Goal: Participate in discussion

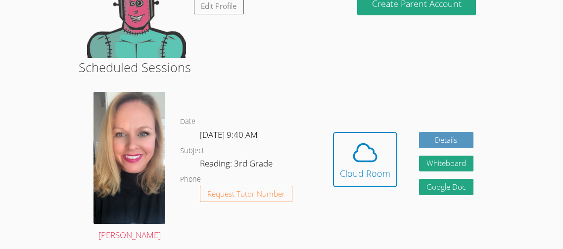
scroll to position [138, 0]
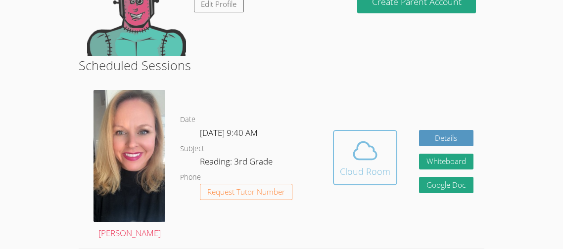
click at [362, 163] on icon at bounding box center [365, 151] width 28 height 28
click at [387, 144] on span at bounding box center [365, 151] width 50 height 28
click at [371, 163] on icon at bounding box center [365, 151] width 28 height 28
click at [348, 150] on span at bounding box center [365, 151] width 50 height 28
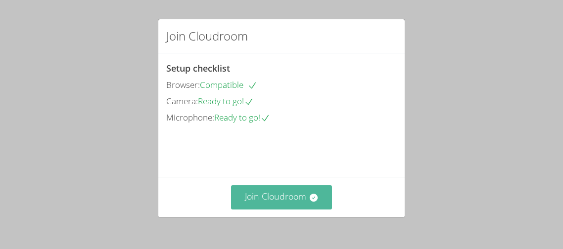
click at [256, 199] on button "Join Cloudroom" at bounding box center [281, 197] width 101 height 24
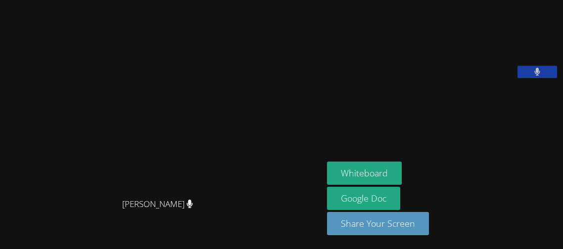
click at [540, 78] on button at bounding box center [537, 72] width 40 height 12
click at [540, 76] on icon at bounding box center [537, 72] width 10 height 8
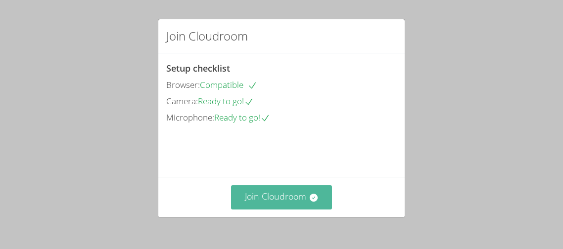
click at [311, 192] on button "Join Cloudroom" at bounding box center [281, 197] width 101 height 24
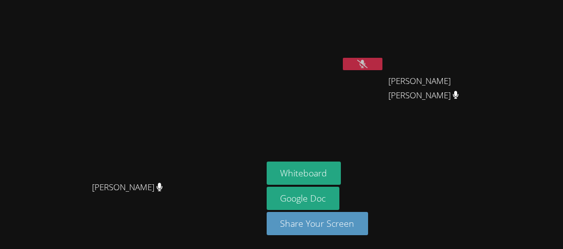
click at [367, 63] on icon at bounding box center [362, 64] width 10 height 8
click at [365, 66] on icon at bounding box center [362, 64] width 6 height 8
click at [367, 66] on icon at bounding box center [362, 64] width 10 height 8
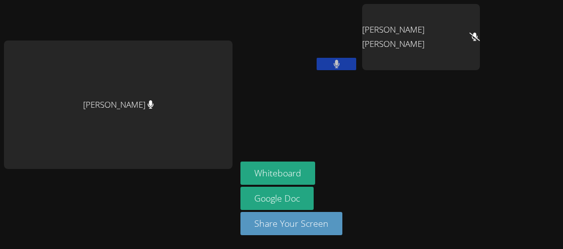
click at [425, 54] on div "Jennifer Ambrosio Almaraz" at bounding box center [421, 37] width 118 height 66
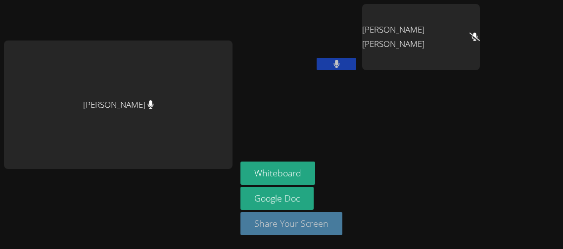
click at [255, 222] on button "Share Your Screen" at bounding box center [291, 223] width 102 height 23
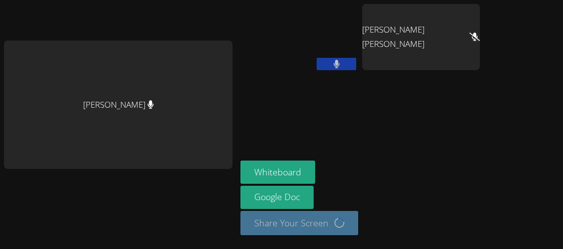
click at [338, 185] on div "Whiteboard Google Doc Share Your Screen Loading..." at bounding box center [359, 202] width 239 height 83
click at [469, 33] on icon at bounding box center [474, 37] width 10 height 8
click at [285, 173] on button "Whiteboard" at bounding box center [277, 172] width 75 height 23
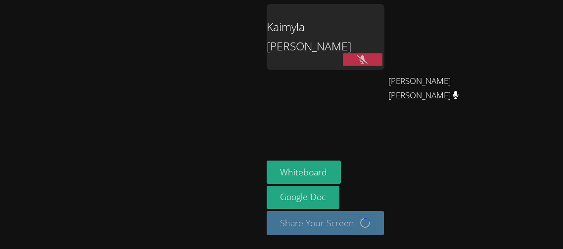
click at [368, 59] on div "Kaimyla Morris" at bounding box center [326, 37] width 118 height 66
click at [384, 59] on div "Kaimyla Morris" at bounding box center [326, 37] width 118 height 66
click at [382, 61] on button at bounding box center [363, 59] width 40 height 12
click at [198, 165] on video at bounding box center [131, 104] width 148 height 143
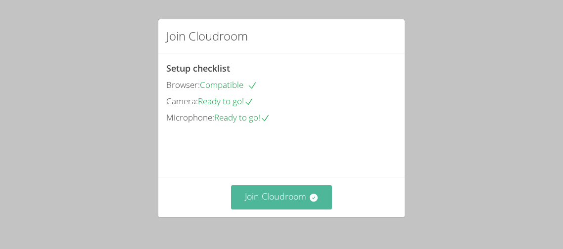
click at [300, 202] on button "Join Cloudroom" at bounding box center [281, 197] width 101 height 24
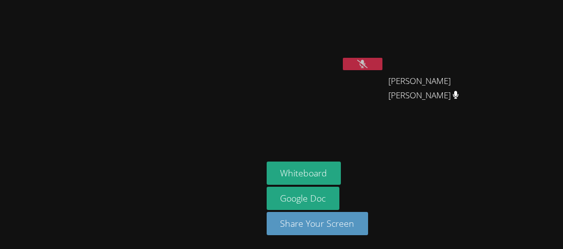
click at [382, 62] on button at bounding box center [363, 64] width 40 height 12
click at [382, 64] on button at bounding box center [363, 64] width 40 height 12
click at [367, 67] on icon at bounding box center [362, 64] width 10 height 8
click at [382, 70] on div at bounding box center [363, 65] width 40 height 15
click at [135, 144] on video at bounding box center [131, 104] width 148 height 143
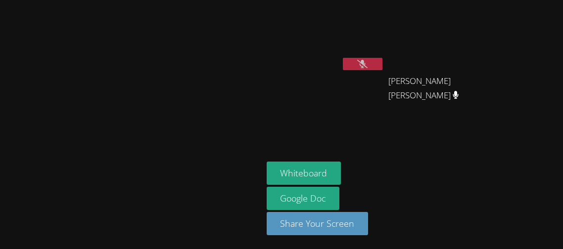
click at [382, 66] on button at bounding box center [363, 64] width 40 height 12
click at [382, 65] on button at bounding box center [363, 64] width 40 height 12
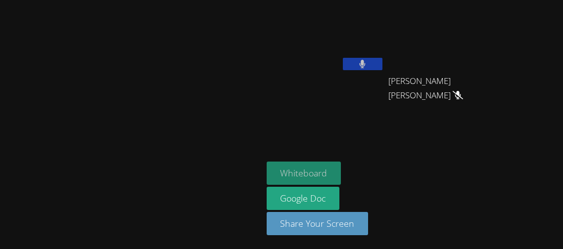
click at [341, 169] on button "Whiteboard" at bounding box center [304, 173] width 75 height 23
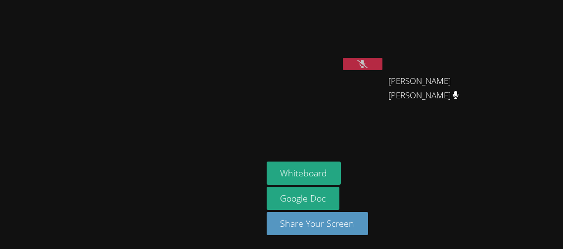
click at [367, 61] on icon at bounding box center [362, 64] width 10 height 8
click at [382, 66] on button at bounding box center [363, 64] width 40 height 12
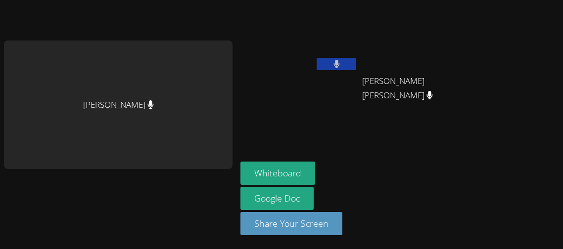
click at [334, 61] on button at bounding box center [336, 64] width 40 height 12
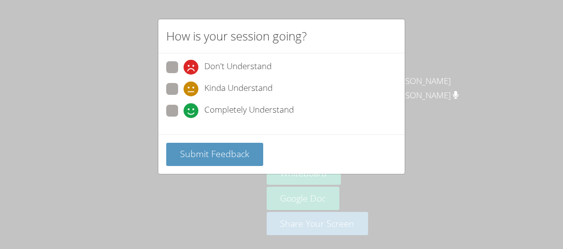
click at [256, 71] on span "Don't Understand" at bounding box center [237, 67] width 67 height 15
click at [192, 70] on input "Don't Understand" at bounding box center [187, 65] width 8 height 8
radio input "true"
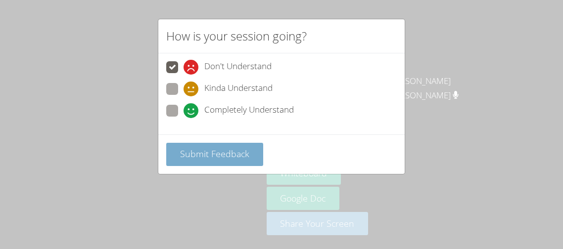
click at [225, 154] on span "Submit Feedback" at bounding box center [214, 154] width 69 height 12
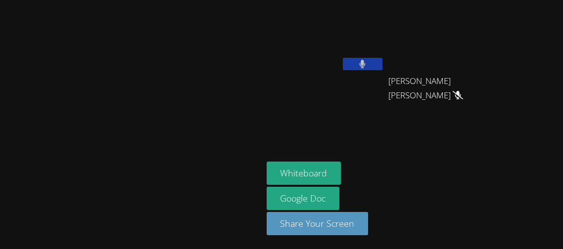
click at [135, 108] on video at bounding box center [131, 104] width 148 height 143
drag, startPoint x: 135, startPoint y: 108, endPoint x: 149, endPoint y: 122, distance: 19.9
click at [149, 122] on video at bounding box center [131, 104] width 148 height 143
drag, startPoint x: 114, startPoint y: 84, endPoint x: 260, endPoint y: 193, distance: 181.6
click at [259, 193] on div "Asia Mason" at bounding box center [131, 124] width 255 height 182
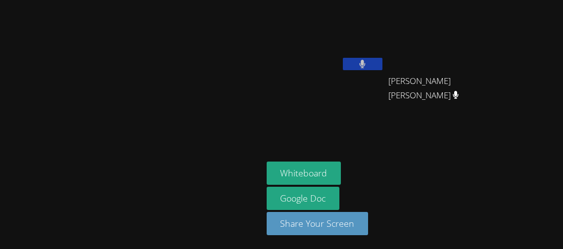
click at [259, 193] on div at bounding box center [131, 197] width 255 height 40
click at [205, 62] on video at bounding box center [131, 104] width 148 height 143
click at [382, 61] on button at bounding box center [363, 64] width 40 height 12
click at [458, 91] on icon at bounding box center [455, 95] width 6 height 8
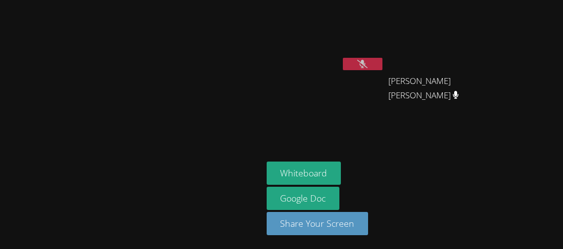
click at [382, 61] on button at bounding box center [363, 64] width 40 height 12
click at [365, 63] on icon at bounding box center [362, 64] width 6 height 8
click at [367, 63] on icon at bounding box center [362, 64] width 10 height 8
click at [365, 63] on icon at bounding box center [362, 64] width 6 height 8
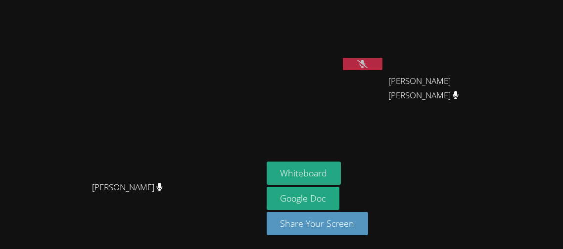
click at [367, 63] on icon at bounding box center [362, 64] width 10 height 8
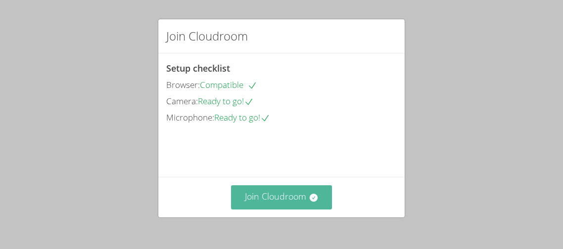
click at [301, 207] on button "Join Cloudroom" at bounding box center [281, 197] width 101 height 24
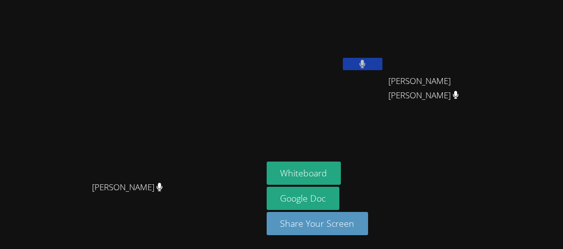
click at [205, 79] on video at bounding box center [131, 104] width 148 height 143
click at [382, 63] on button at bounding box center [363, 64] width 40 height 12
